Goal: Entertainment & Leisure: Consume media (video, audio)

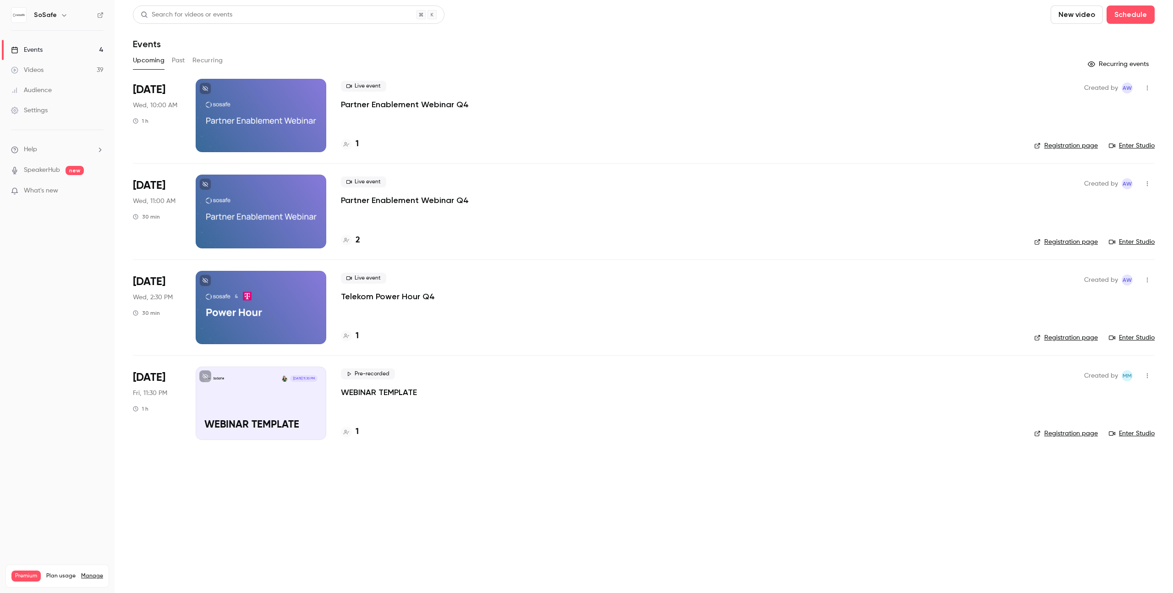
click at [55, 66] on link "Videos 39" at bounding box center [57, 70] width 115 height 20
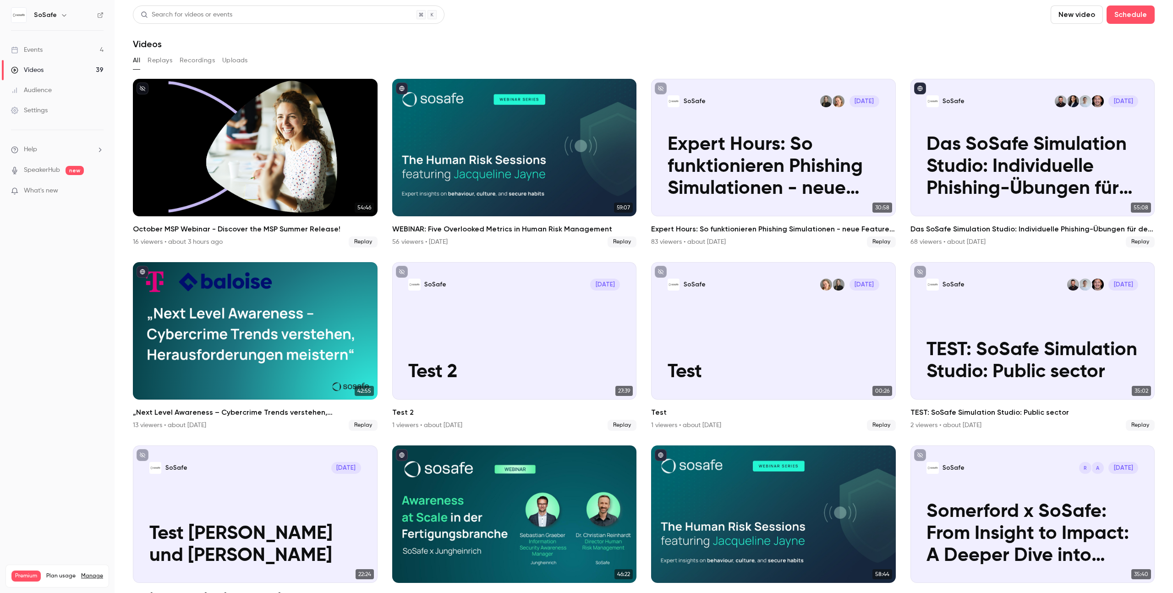
click at [164, 62] on button "Replays" at bounding box center [160, 60] width 25 height 15
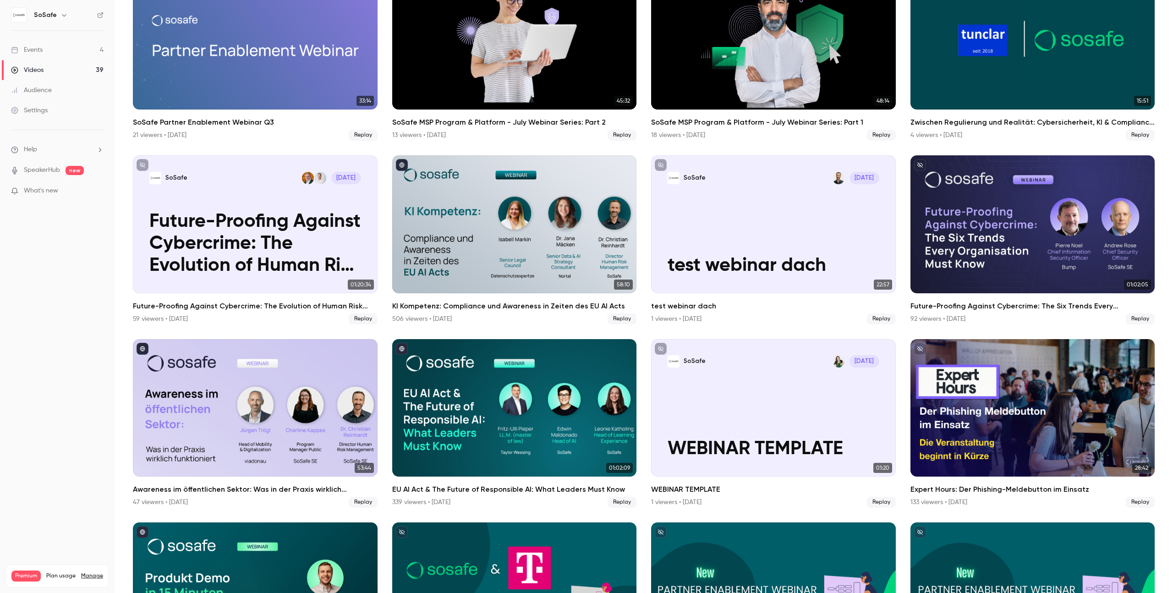
scroll to position [857, 0]
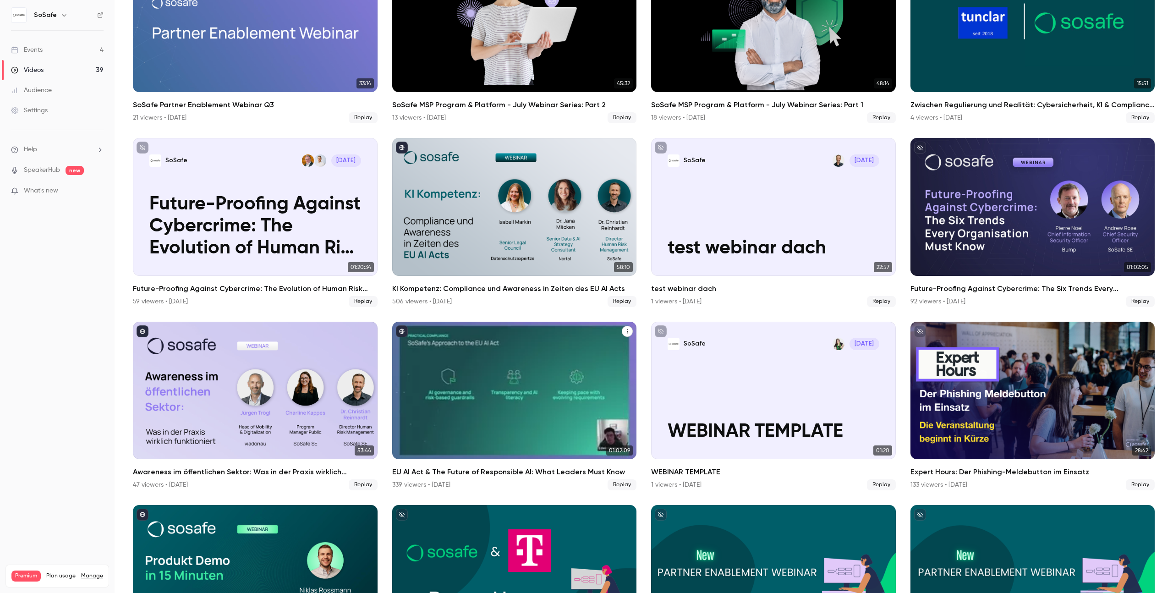
click at [521, 466] on h2 "EU AI Act & The Future of Responsible AI: What Leaders Must Know" at bounding box center [514, 471] width 245 height 11
